Goal: Task Accomplishment & Management: Complete application form

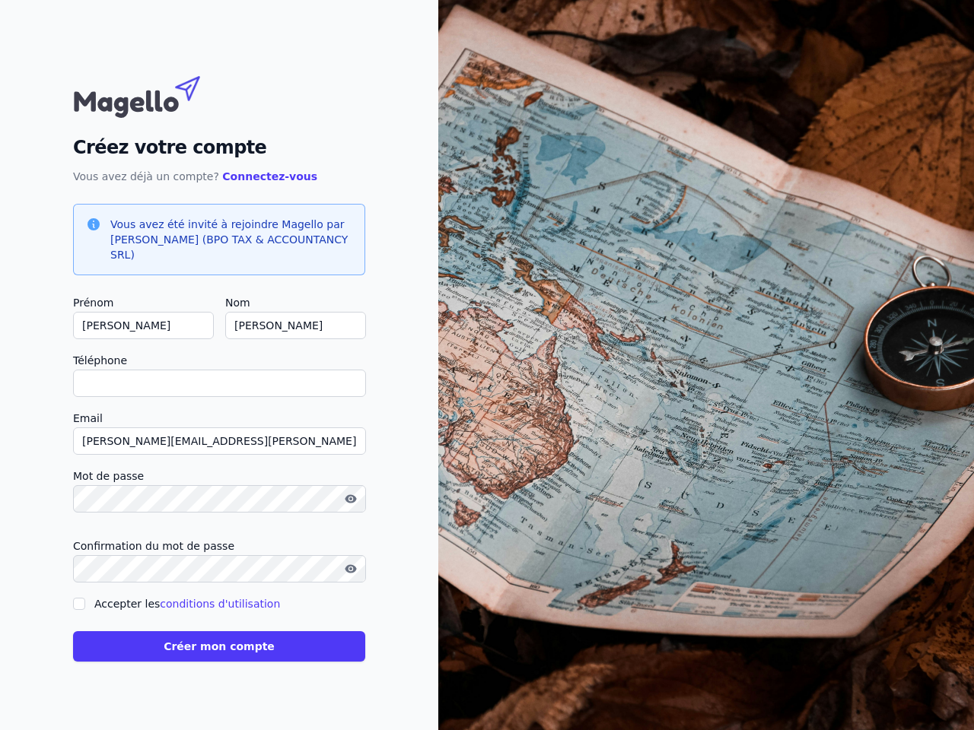
click at [351, 498] on icon "button" at bounding box center [350, 499] width 3 height 3
click at [351, 568] on icon "button" at bounding box center [350, 569] width 3 height 3
click at [219, 639] on button "Créer mon compte" at bounding box center [219, 647] width 292 height 30
click at [351, 498] on icon "button" at bounding box center [350, 499] width 3 height 3
click at [351, 568] on icon "button" at bounding box center [350, 569] width 3 height 3
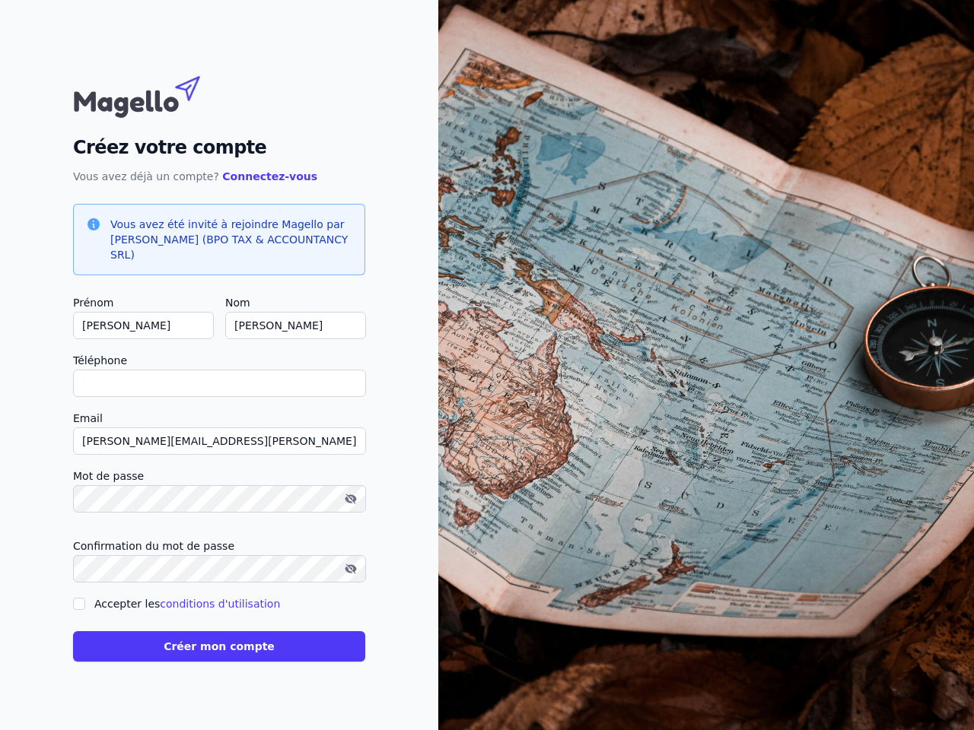
click at [219, 639] on button "Créer mon compte" at bounding box center [219, 647] width 292 height 30
